Goal: Information Seeking & Learning: Learn about a topic

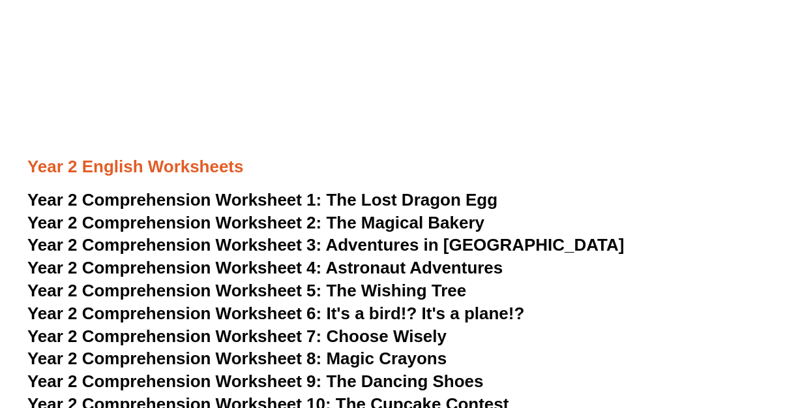
scroll to position [2884, 0]
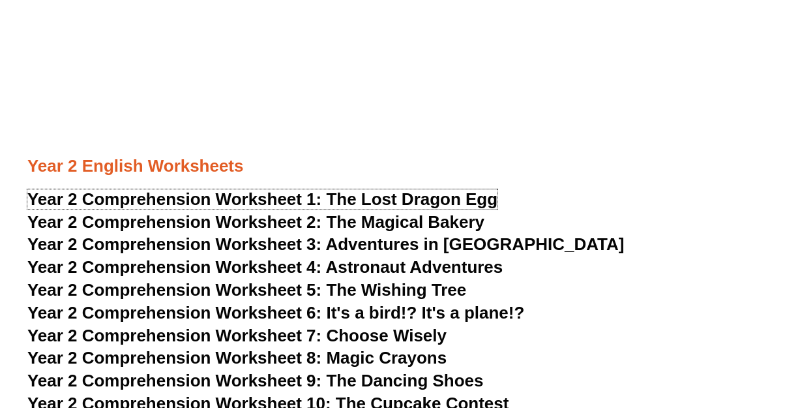
click at [452, 209] on span "The Lost Dragon Egg" at bounding box center [413, 199] width 172 height 20
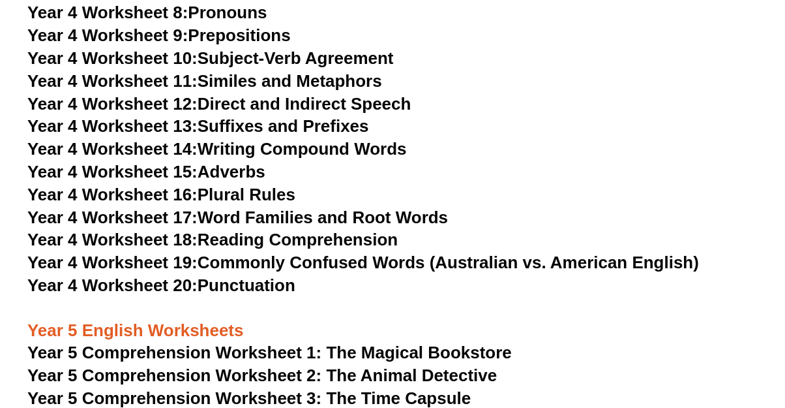
scroll to position [2947, 0]
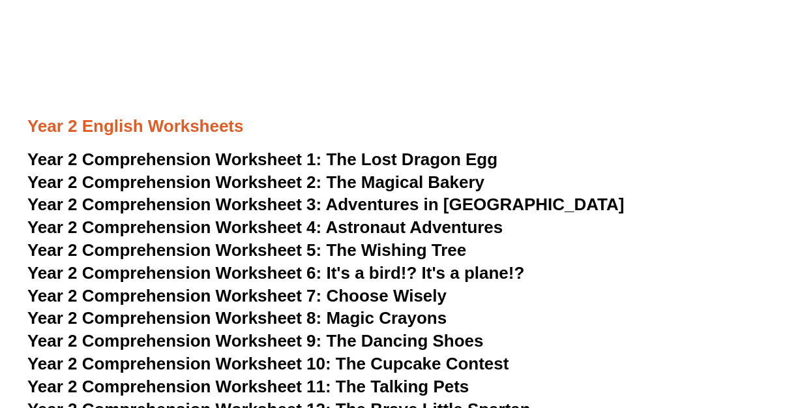
scroll to position [2884, 0]
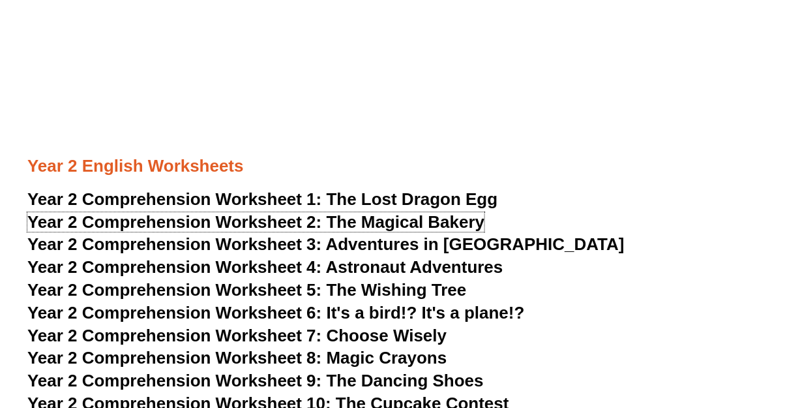
click at [456, 232] on span "The Magical Bakery" at bounding box center [406, 222] width 159 height 20
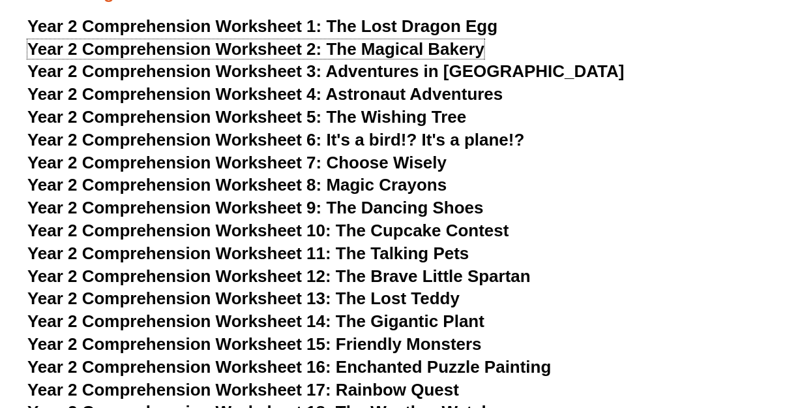
scroll to position [3055, 0]
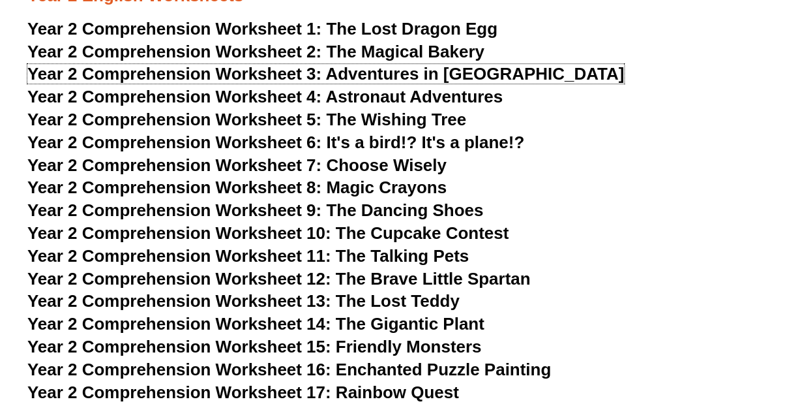
click at [489, 83] on span "Adventures in [GEOGRAPHIC_DATA]" at bounding box center [475, 74] width 299 height 20
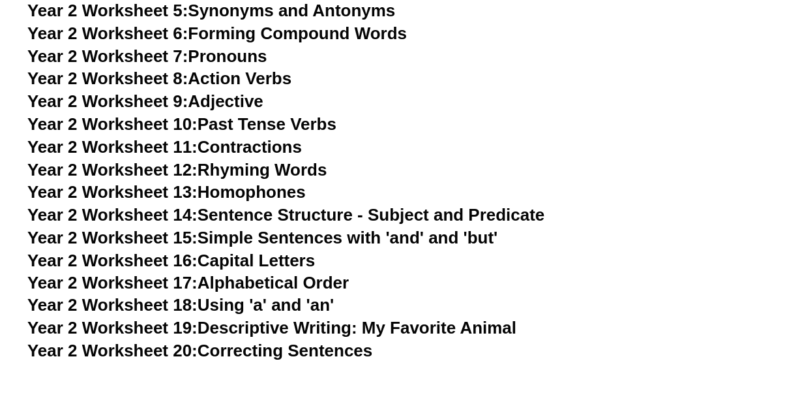
scroll to position [3618, 0]
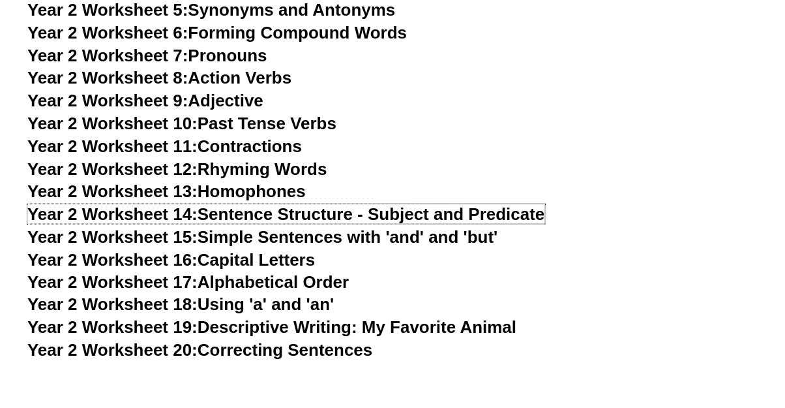
click at [544, 220] on link "Year 2 Worksheet 14: Sentence Structure - Subject and Predicate" at bounding box center [286, 214] width 518 height 20
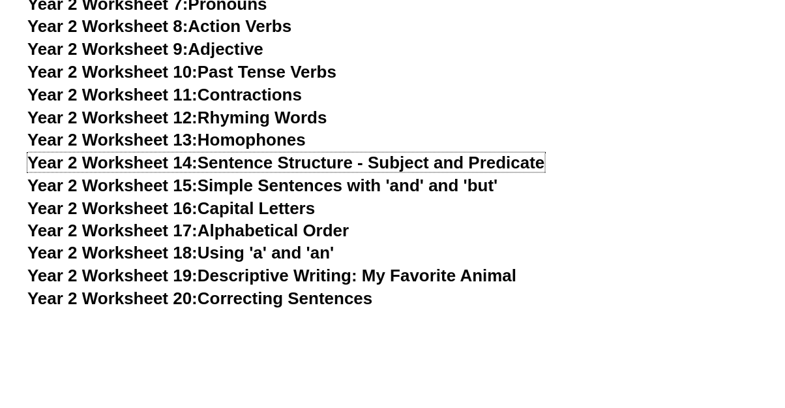
scroll to position [3670, 0]
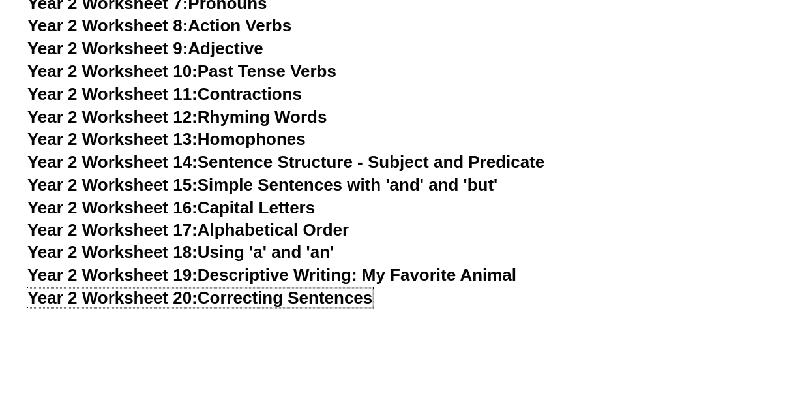
click at [216, 308] on link "Year 2 Worksheet 20: Correcting Sentences" at bounding box center [200, 298] width 346 height 20
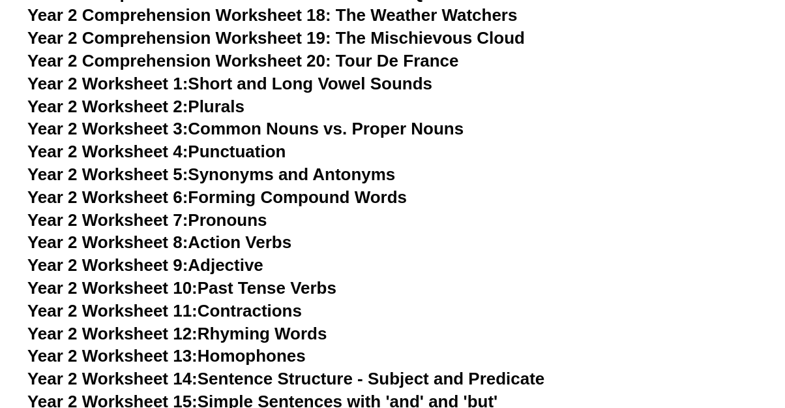
scroll to position [3448, 0]
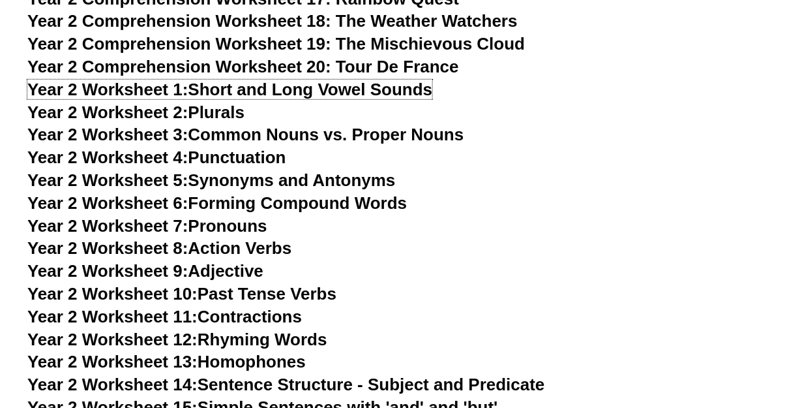
click at [205, 99] on link "Year 2 Worksheet 1: Short and Long Vowel Sounds" at bounding box center [229, 90] width 405 height 20
click at [449, 144] on link "Year 2 Worksheet 3: Common Nouns vs. Proper Nouns" at bounding box center [245, 135] width 437 height 20
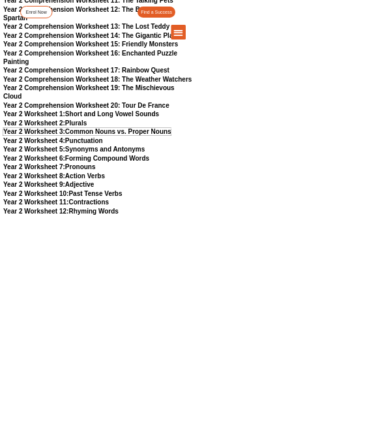
scroll to position [3206, 0]
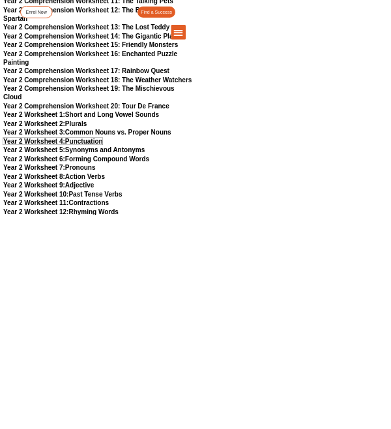
click at [199, 275] on link "Year 2 Worksheet 4: Punctuation" at bounding box center [106, 282] width 199 height 14
click at [192, 275] on link "Year 2 Worksheet 4: Punctuation" at bounding box center [106, 282] width 199 height 14
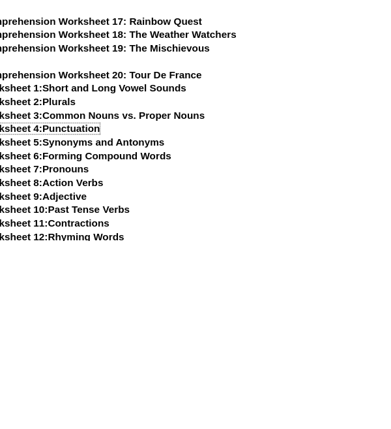
scroll to position [3207, 0]
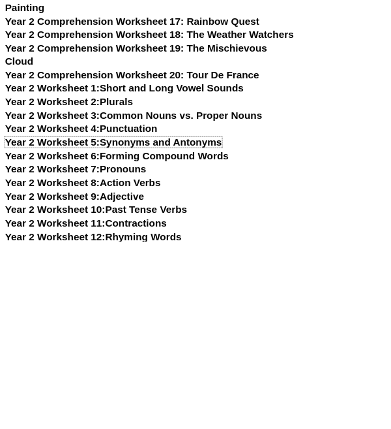
click at [282, 292] on link "Year 2 Worksheet 5: Synonyms and Antonyms" at bounding box center [149, 299] width 284 height 14
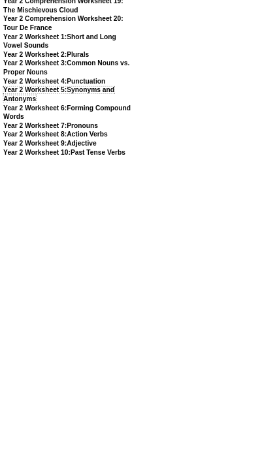
scroll to position [4382, 0]
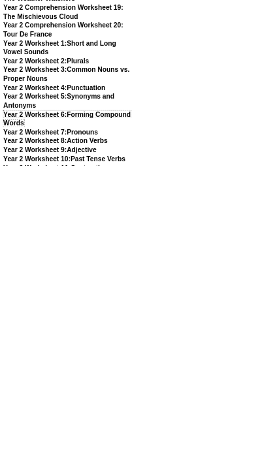
click at [166, 374] on link "Year 2 Worksheet 6: Forming Compound Words" at bounding box center [131, 363] width 249 height 31
click at [166, 378] on link "Year 2 Worksheet 6: Forming Compound Words" at bounding box center [131, 363] width 249 height 31
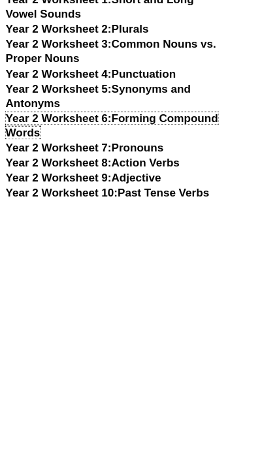
click at [166, 373] on link "Year 2 Worksheet 6: Forming Compound Words" at bounding box center [131, 363] width 249 height 31
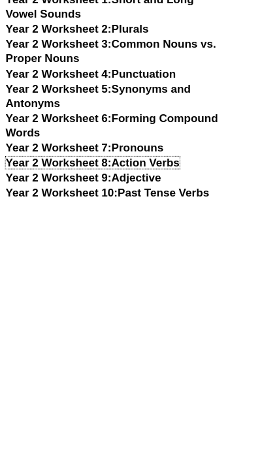
click at [210, 407] on link "Year 2 Worksheet 8: Action Verbs" at bounding box center [109, 407] width 204 height 14
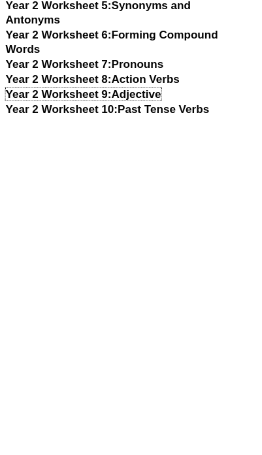
click at [185, 407] on link "Year 2 Worksheet 9: Adjective" at bounding box center [98, 425] width 182 height 14
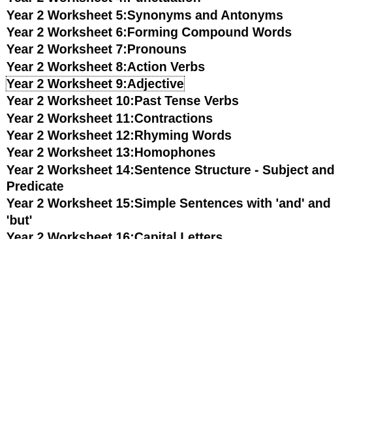
scroll to position [3441, 0]
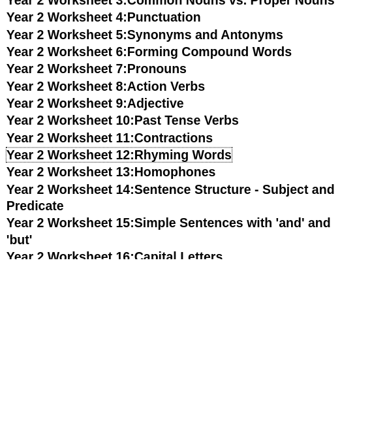
click at [224, 329] on link "Year 2 Worksheet 12: Rhyming Words" at bounding box center [122, 322] width 231 height 14
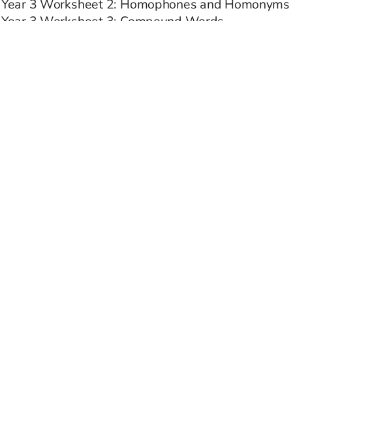
scroll to position [4375, 0]
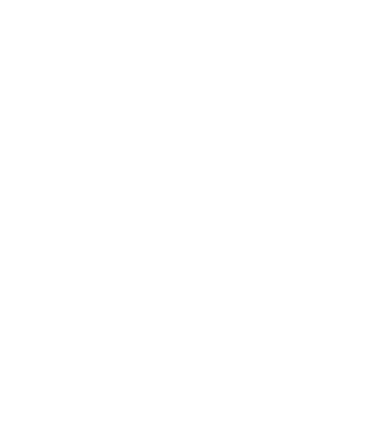
scroll to position [4447, 0]
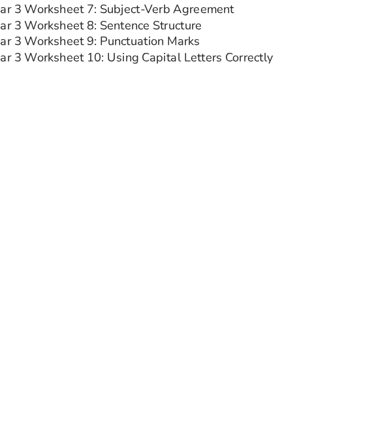
scroll to position [4510, 0]
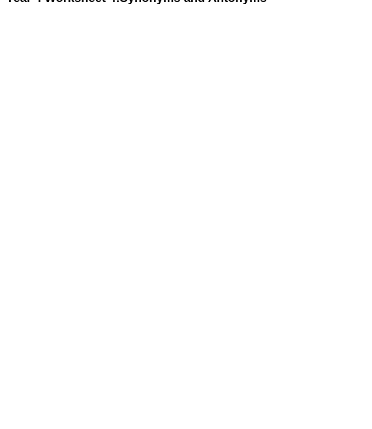
scroll to position [5360, 0]
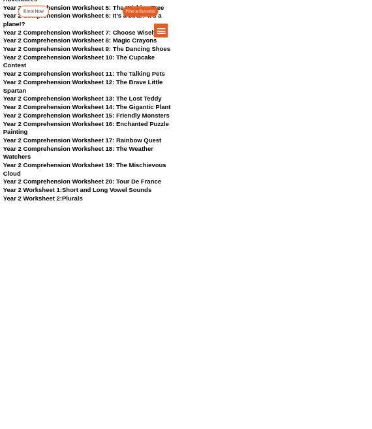
scroll to position [3172, 0]
